Goal: Task Accomplishment & Management: Use online tool/utility

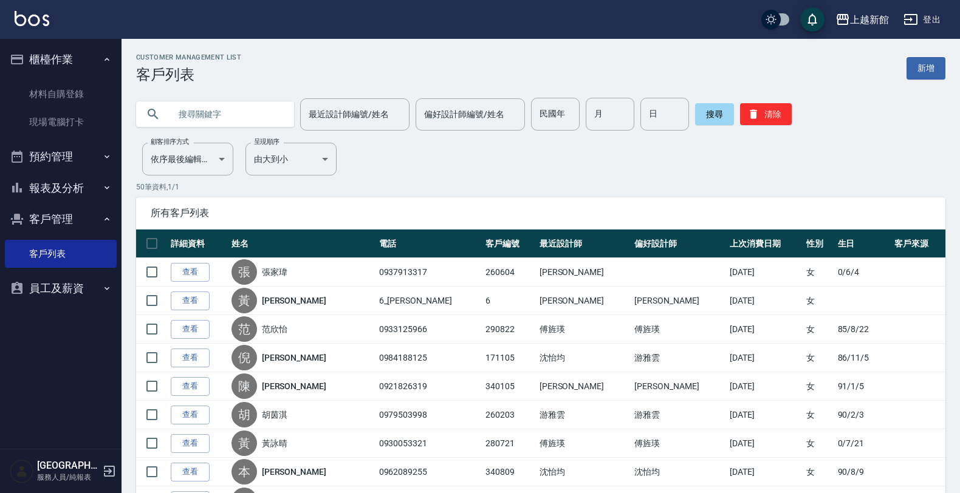
drag, startPoint x: 205, startPoint y: 117, endPoint x: 196, endPoint y: 112, distance: 10.9
click at [199, 113] on input "text" at bounding box center [227, 114] width 114 height 33
type input "湯"
click at [347, 117] on input "最近設計師編號/姓名" at bounding box center [355, 114] width 98 height 21
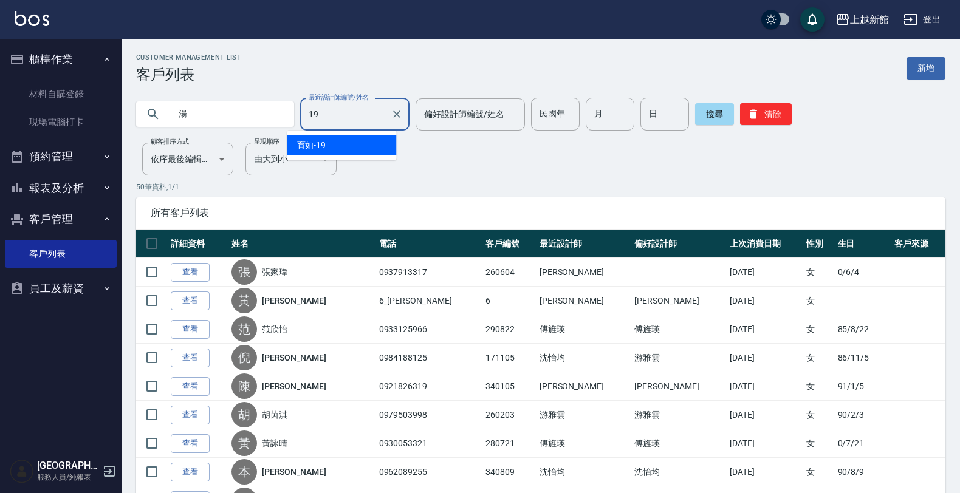
drag, startPoint x: 355, startPoint y: 138, endPoint x: 371, endPoint y: 137, distance: 15.2
click at [357, 137] on div "育如 -19" at bounding box center [341, 145] width 109 height 20
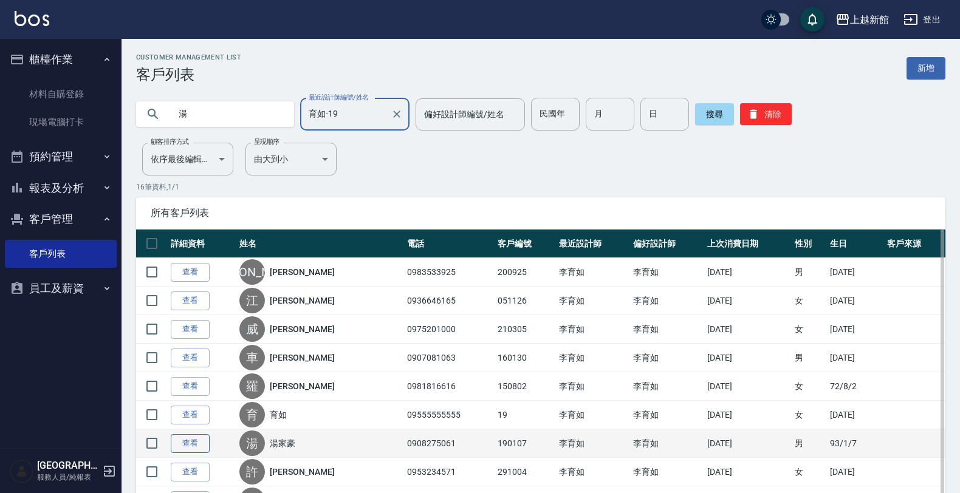
type input "育如-19"
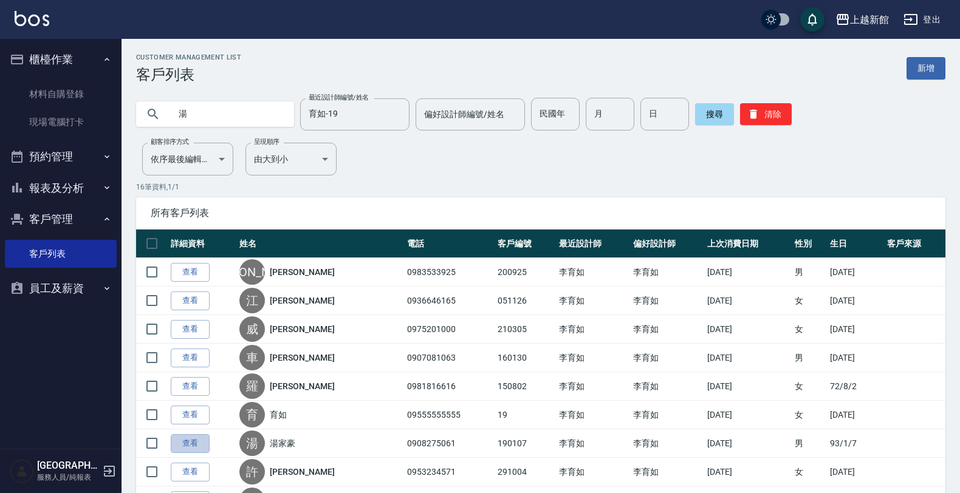
drag, startPoint x: 204, startPoint y: 439, endPoint x: 198, endPoint y: 441, distance: 6.2
click at [204, 439] on link "查看" at bounding box center [190, 443] width 39 height 19
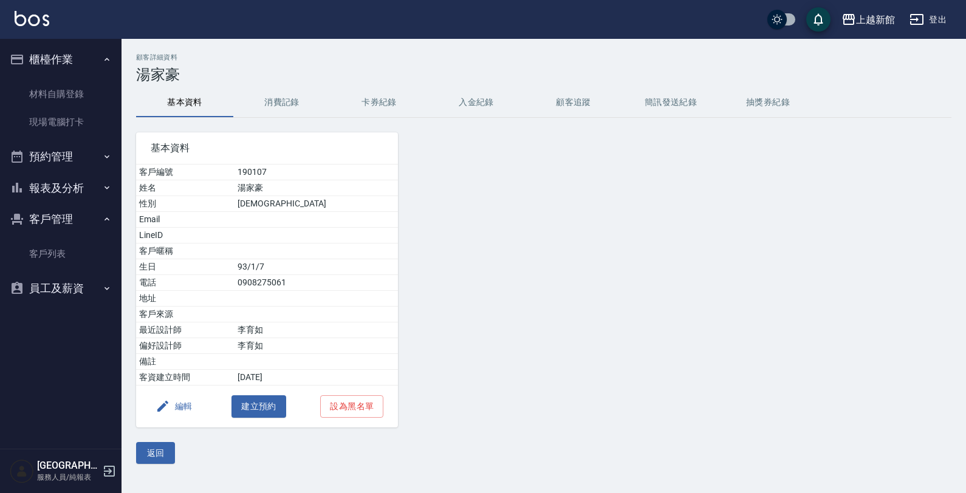
click at [49, 156] on button "預約管理" at bounding box center [61, 157] width 112 height 32
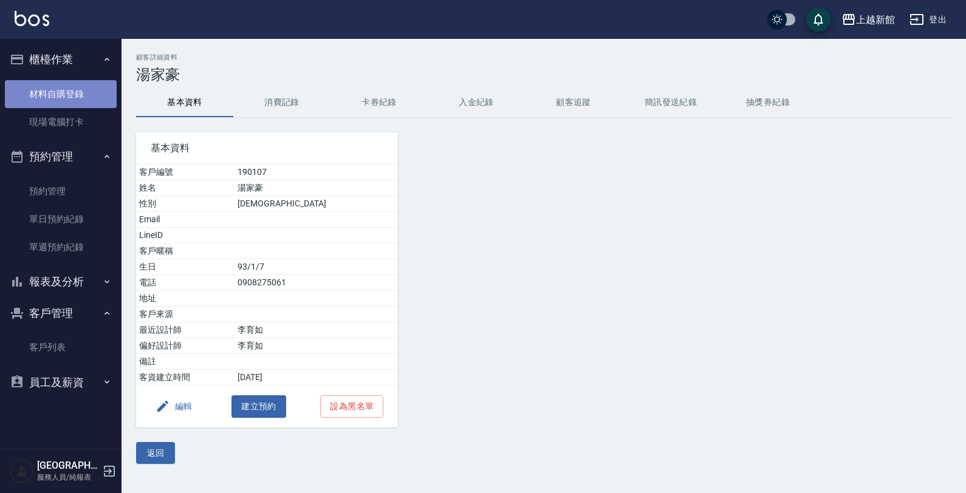
click at [57, 82] on link "材料自購登錄" at bounding box center [61, 94] width 112 height 28
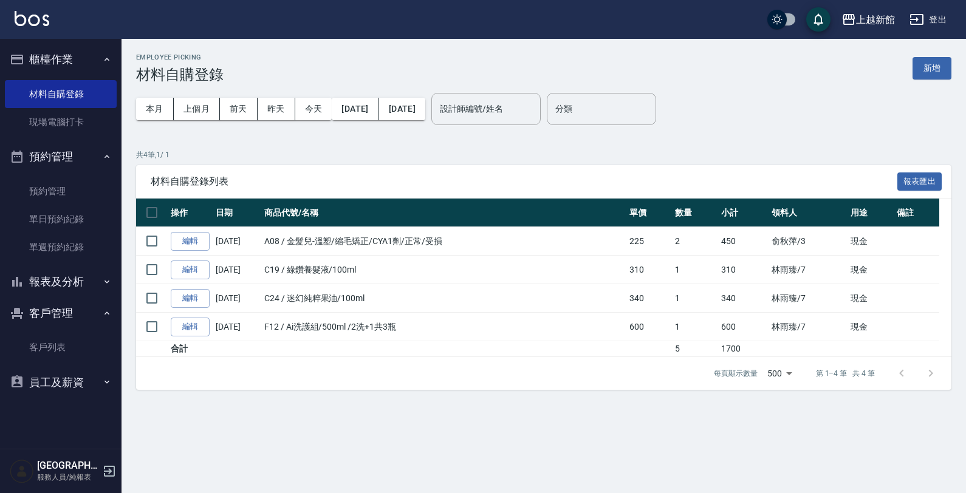
click at [73, 53] on button "櫃檯作業" at bounding box center [61, 60] width 112 height 32
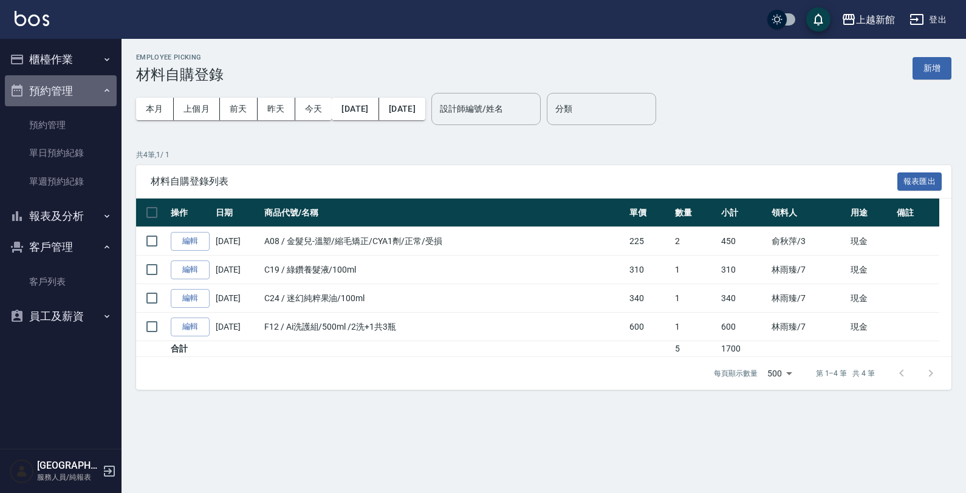
click at [61, 93] on button "預約管理" at bounding box center [61, 91] width 112 height 32
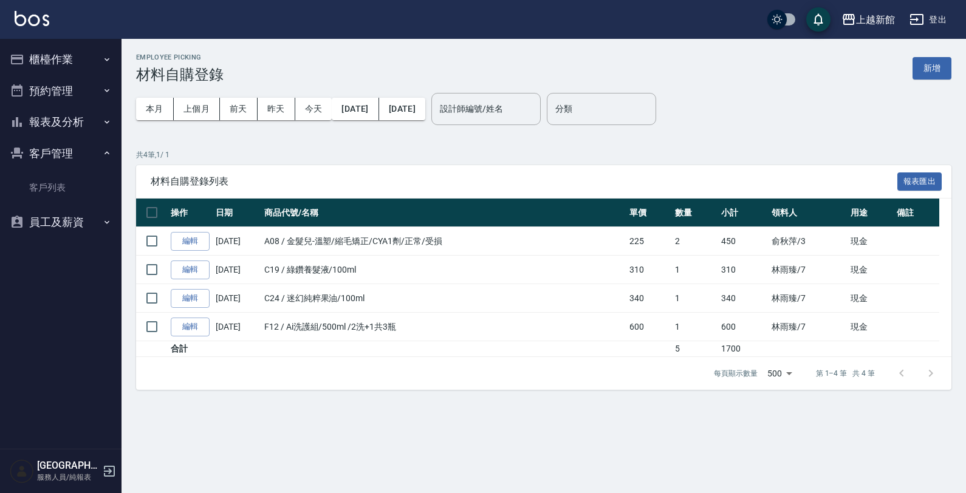
click at [80, 154] on button "客戶管理" at bounding box center [61, 154] width 112 height 32
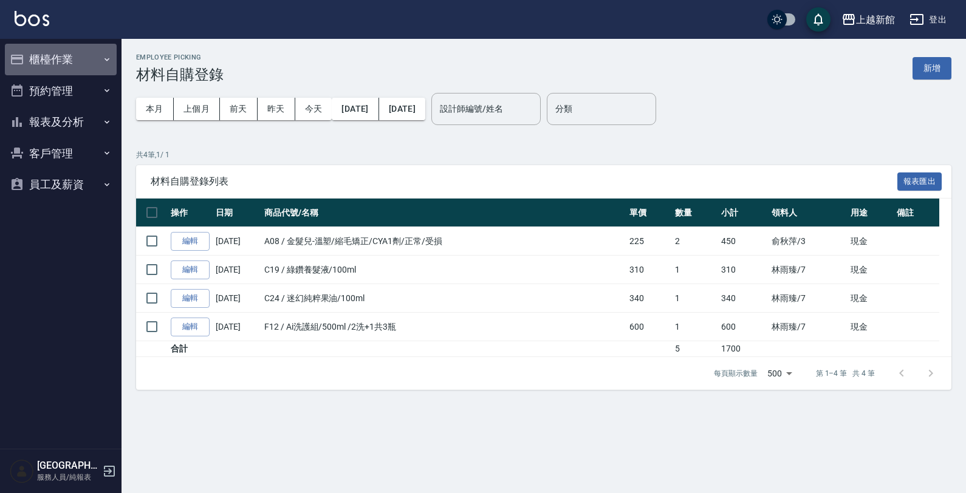
click at [53, 57] on button "櫃檯作業" at bounding box center [61, 60] width 112 height 32
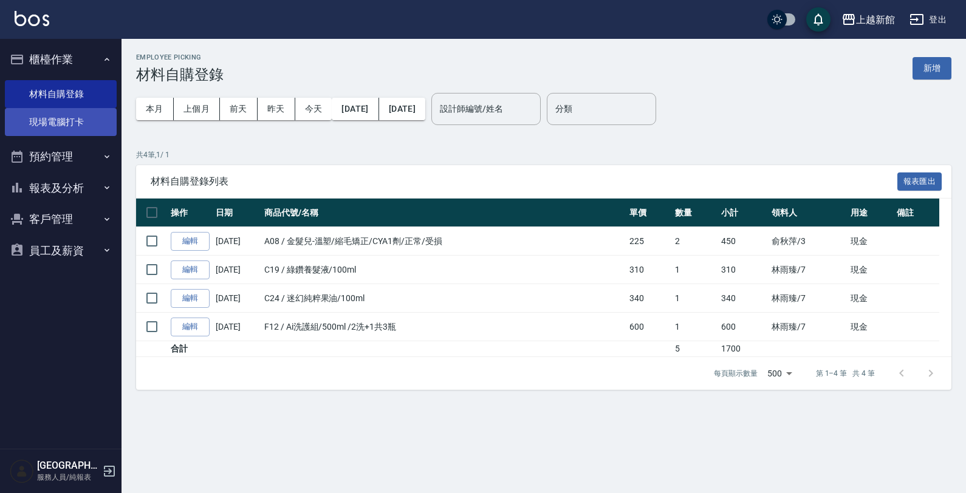
click at [60, 128] on link "現場電腦打卡" at bounding box center [61, 122] width 112 height 28
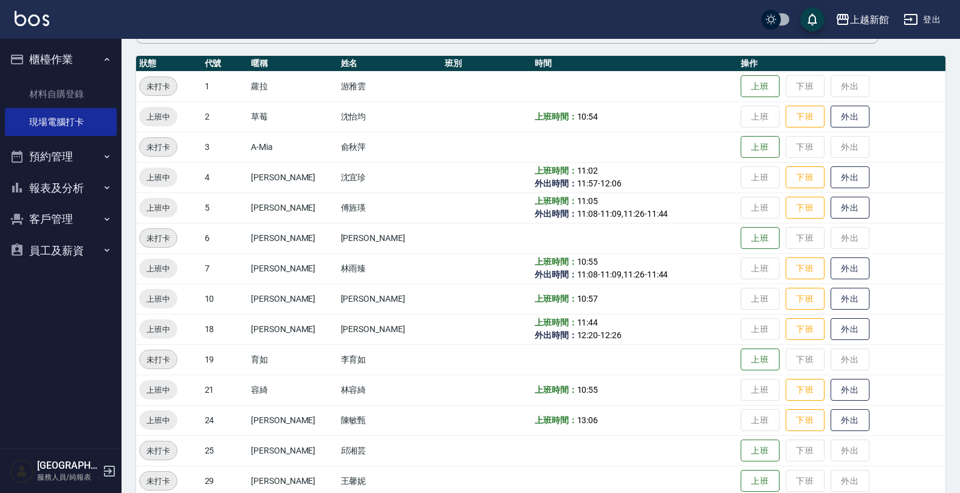
scroll to position [152, 0]
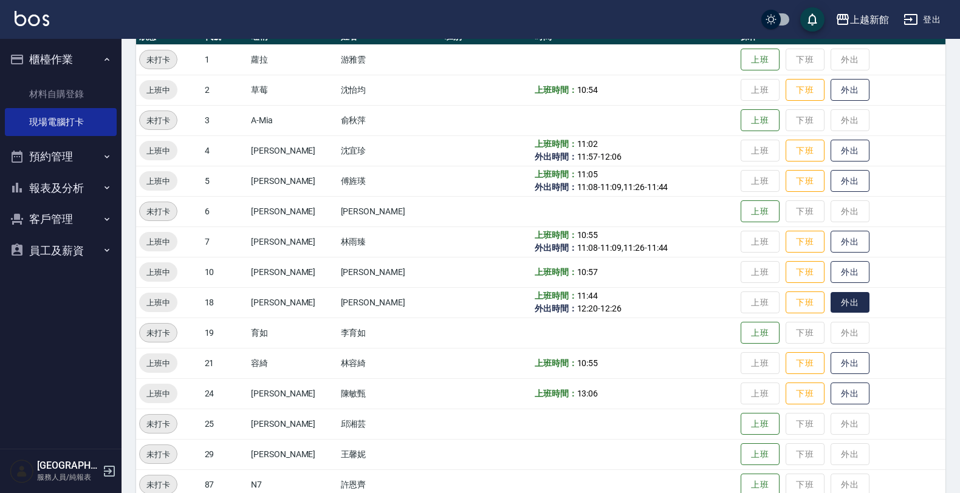
click at [842, 303] on button "外出" at bounding box center [850, 302] width 39 height 21
